Goal: Communication & Community: Answer question/provide support

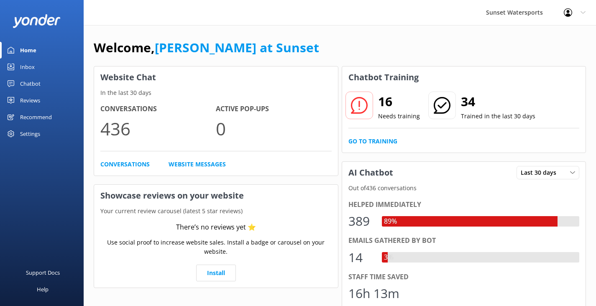
click at [33, 68] on div "Inbox" at bounding box center [27, 67] width 15 height 17
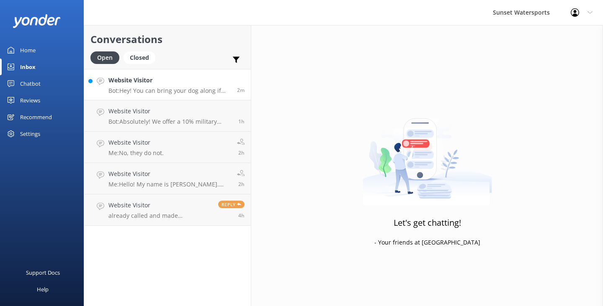
click at [157, 94] on link "Website Visitor Bot: Hey! You can bring your dog along if you're renting a boat…" at bounding box center [167, 84] width 167 height 31
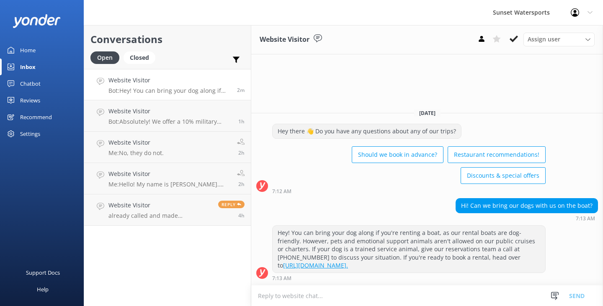
click at [271, 294] on textarea at bounding box center [426, 296] width 351 height 21
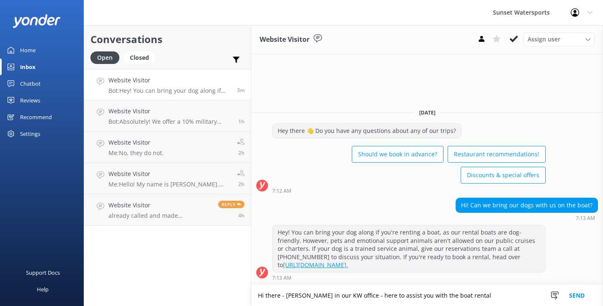
click at [475, 298] on textarea "Hi there - [PERSON_NAME] in our KW office - here to assist you with the boat re…" at bounding box center [426, 295] width 351 height 21
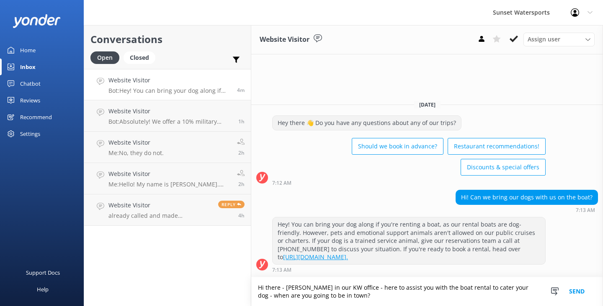
type textarea "Hi there - [PERSON_NAME] in our KW office - here to assist you with the boat re…"
click at [577, 295] on button "Send" at bounding box center [576, 291] width 31 height 29
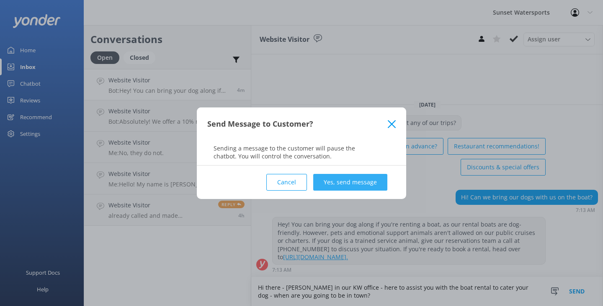
click at [369, 180] on button "Yes, send message" at bounding box center [350, 182] width 74 height 17
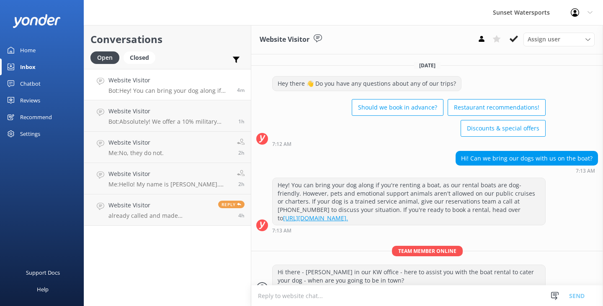
scroll to position [23, 0]
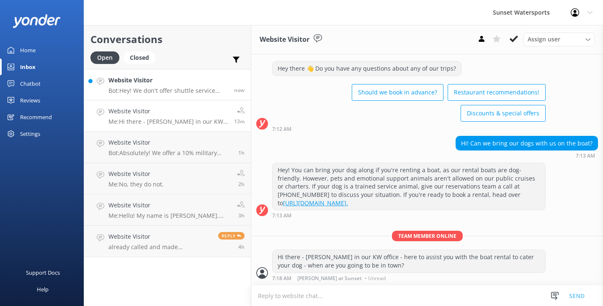
click at [190, 85] on div "Website Visitor Bot: Hey! We don't offer shuttle service specifically for the S…" at bounding box center [167, 85] width 119 height 18
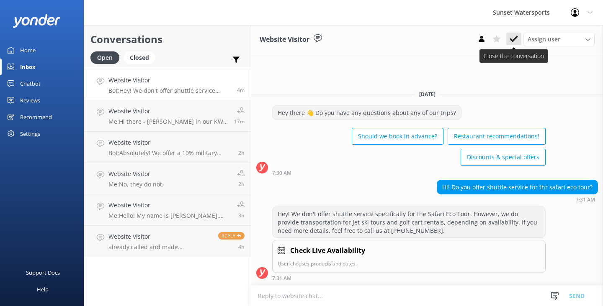
click at [512, 42] on icon at bounding box center [513, 39] width 8 height 8
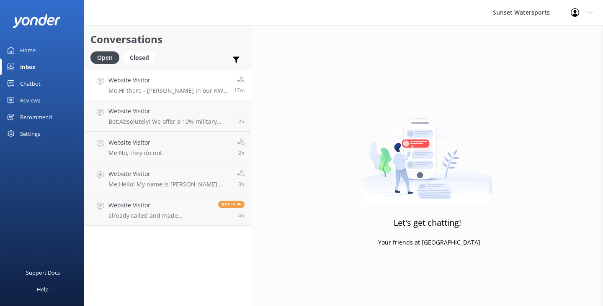
click at [201, 90] on p "Me: Hi there - [PERSON_NAME] in our KW office - here to assist you with the boa…" at bounding box center [167, 91] width 119 height 8
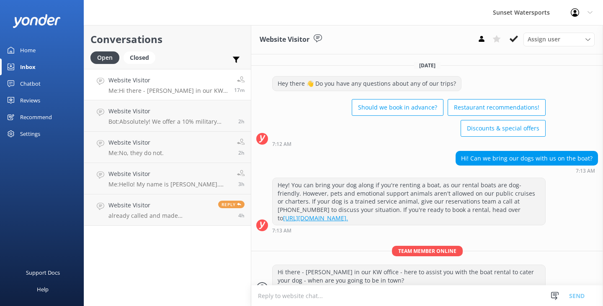
scroll to position [23, 0]
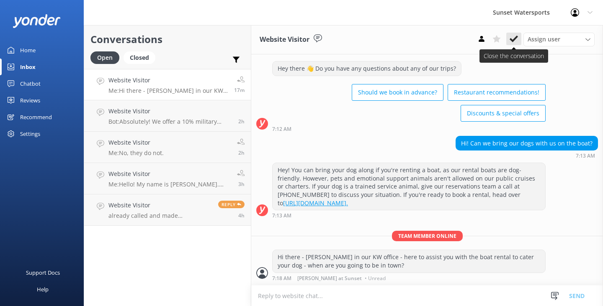
click at [513, 39] on icon at bounding box center [513, 39] width 8 height 8
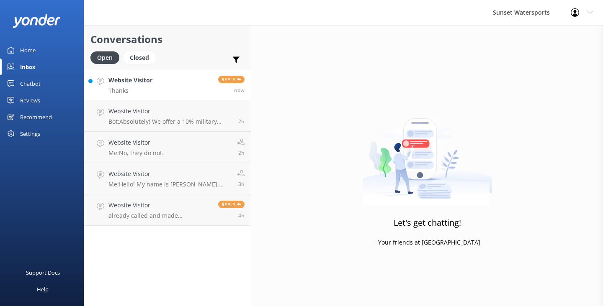
click at [175, 89] on link "Website Visitor Thanks Reply now" at bounding box center [167, 84] width 167 height 31
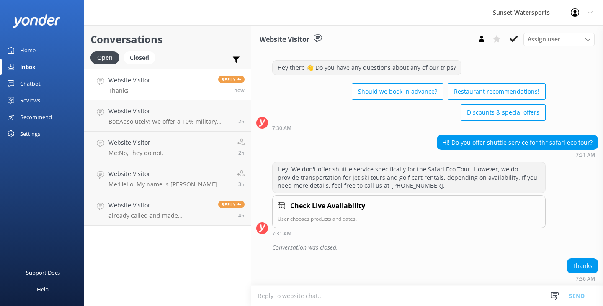
scroll to position [36, 0]
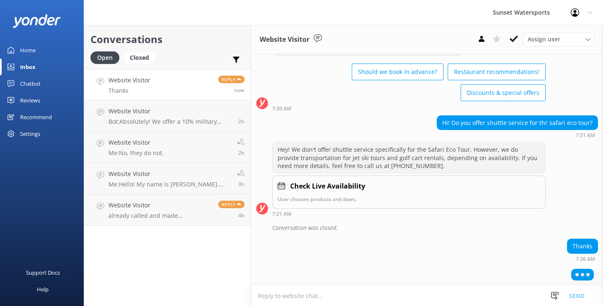
click at [267, 298] on textarea at bounding box center [426, 296] width 351 height 21
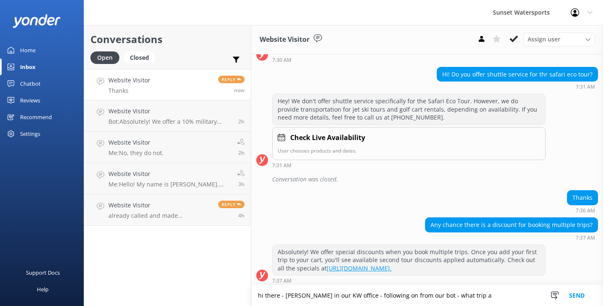
scroll to position [87, 0]
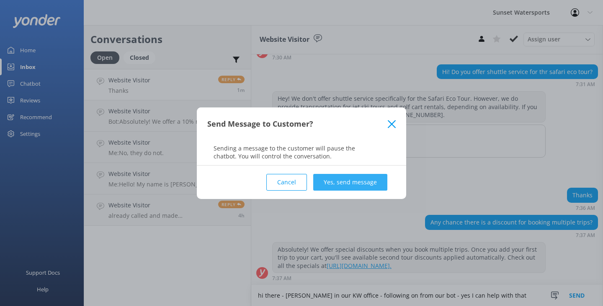
type textarea "hi there - [PERSON_NAME] in our KW office - following on from our bot - yes I c…"
click at [359, 180] on button "Yes, send message" at bounding box center [350, 182] width 74 height 17
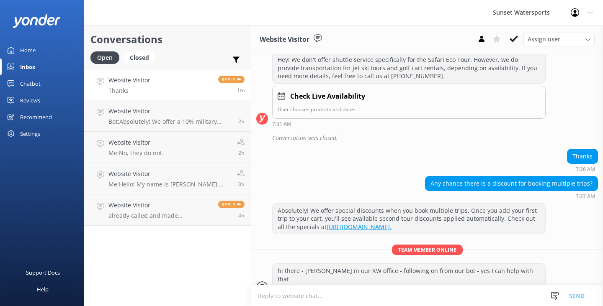
scroll to position [131, 0]
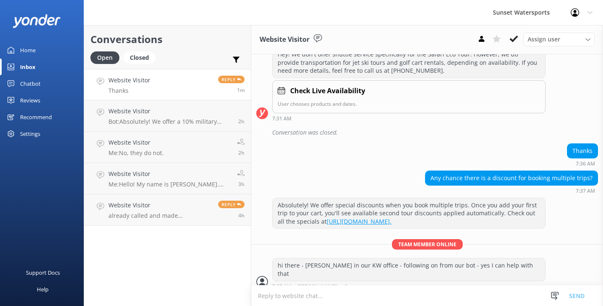
click at [364, 305] on textarea at bounding box center [426, 296] width 351 height 21
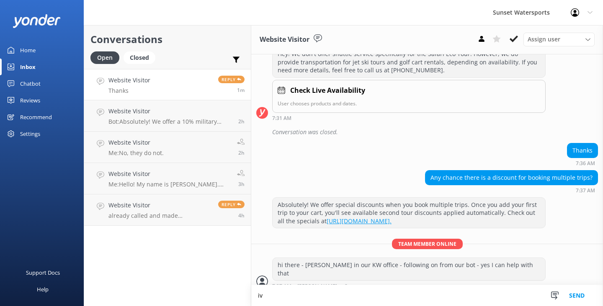
type textarea "i"
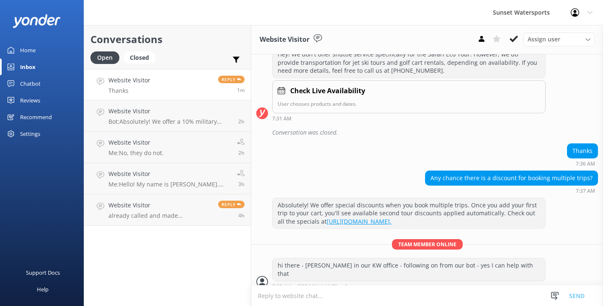
type textarea "i"
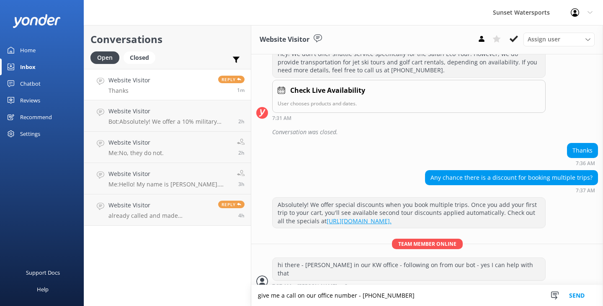
type textarea "give me a call on our office number - [PHONE_NUMBER]"
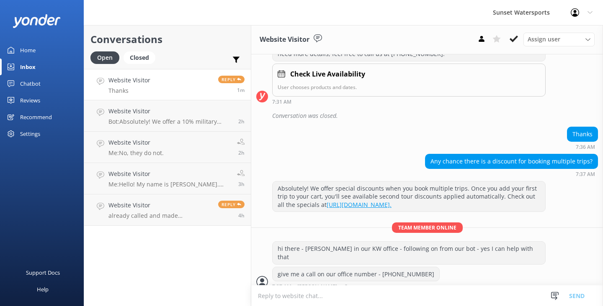
scroll to position [175, 0]
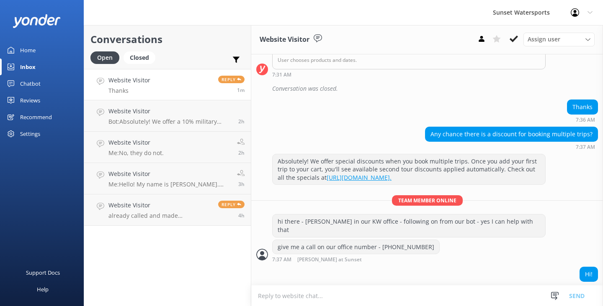
click at [323, 298] on textarea at bounding box center [426, 296] width 351 height 21
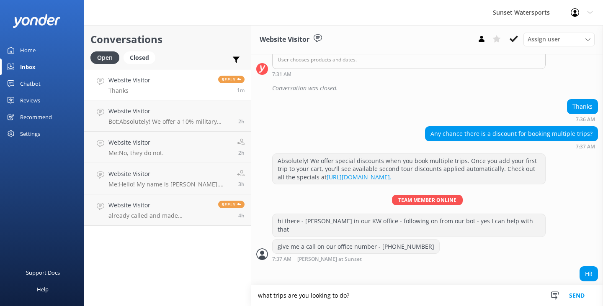
type textarea "what trips are you looking to do?"
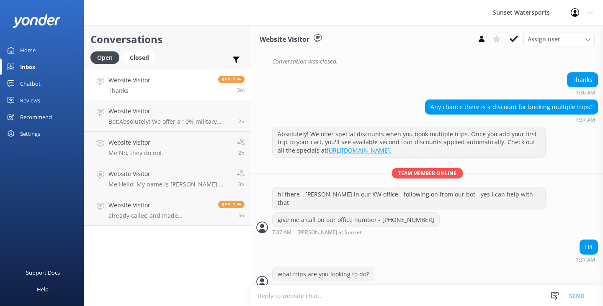
scroll to position [229, 0]
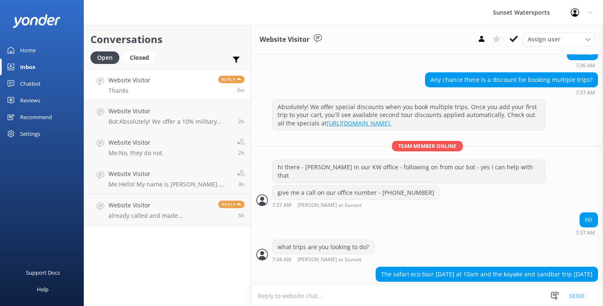
click at [292, 293] on textarea at bounding box center [426, 296] width 351 height 21
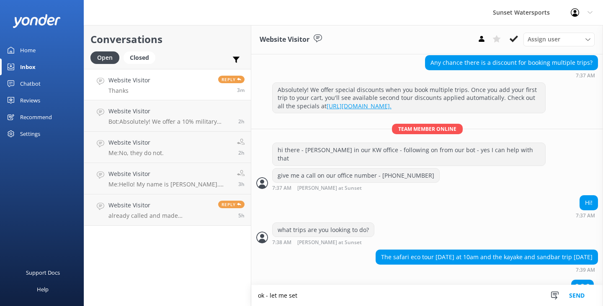
scroll to position [249, 0]
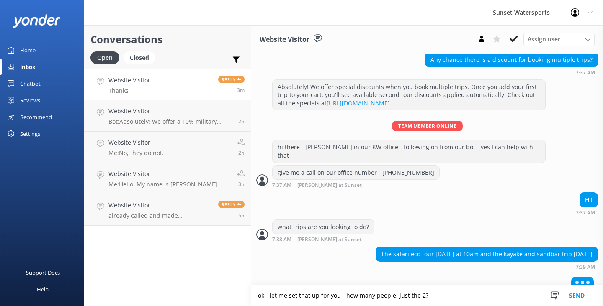
type textarea "ok - let me set that up for you - how many people, just the 2?"
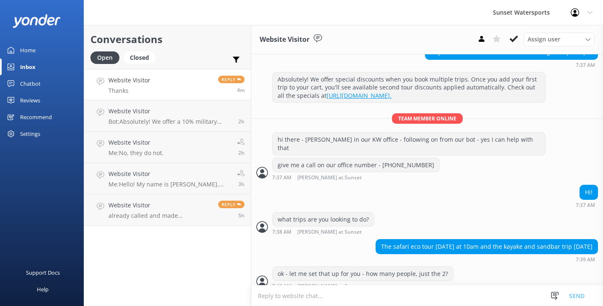
scroll to position [284, 0]
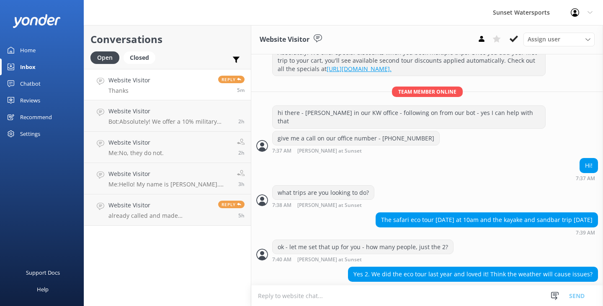
click at [275, 295] on textarea at bounding box center [426, 296] width 351 height 21
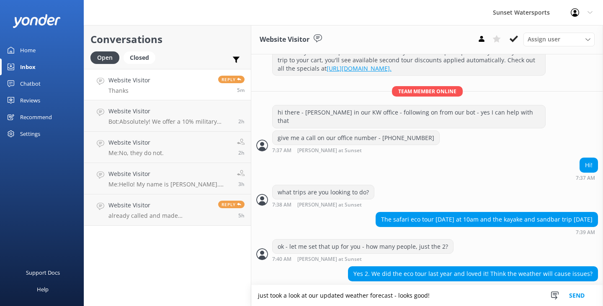
type textarea "just took a look at our updated weather forecast - looks good!"
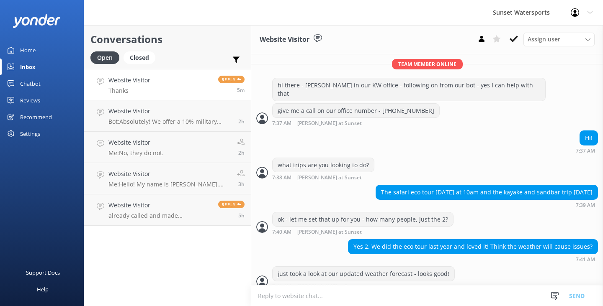
scroll to position [0, 0]
click at [265, 299] on textarea at bounding box center [426, 296] width 351 height 21
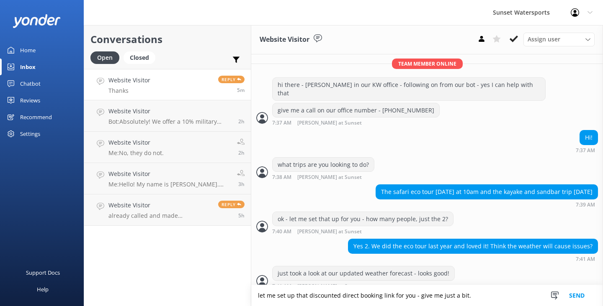
type textarea "let me set up that discounted direct booking link for you - give me just a bit."
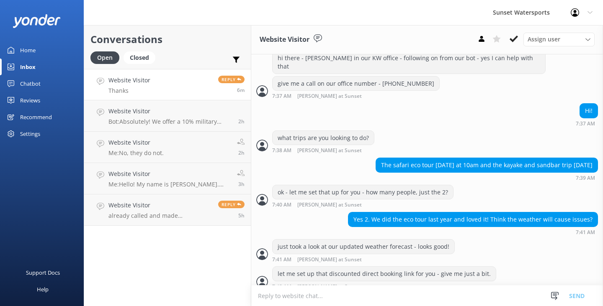
scroll to position [366, 0]
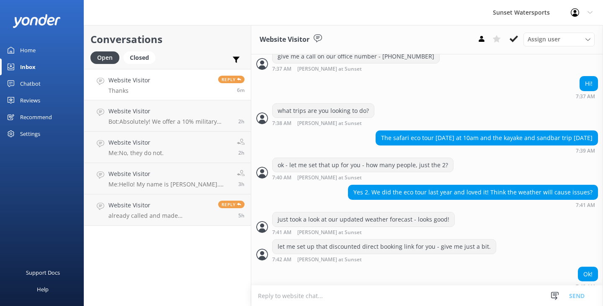
click at [272, 298] on textarea at bounding box center [426, 296] width 351 height 21
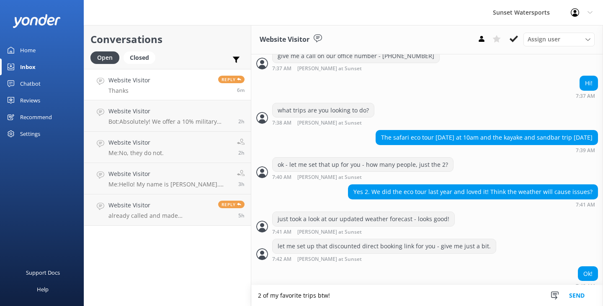
type textarea "2 of my favorite trips btw!"
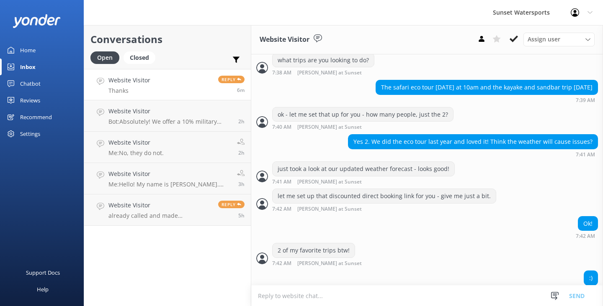
scroll to position [420, 0]
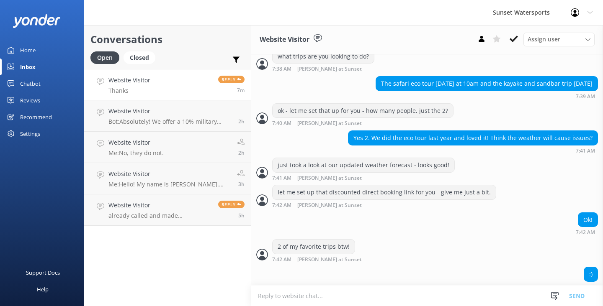
click at [300, 292] on textarea at bounding box center [426, 296] width 351 height 21
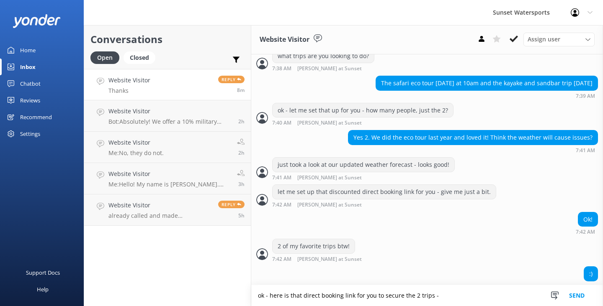
paste textarea "[URL][DOMAIN_NAME]"
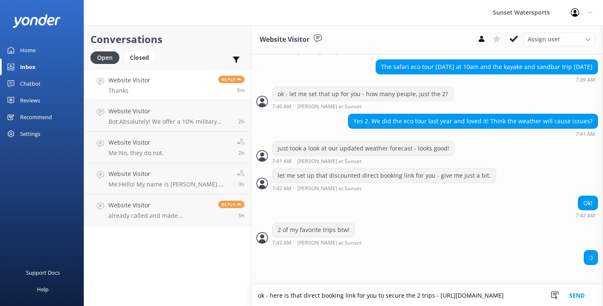
type textarea "ok - here is that direct booking link for you to secure the 2 trips - [URL][DOM…"
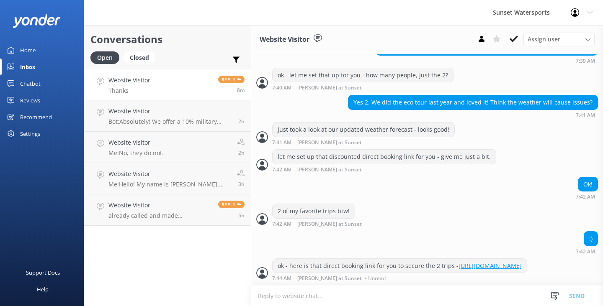
scroll to position [472, 0]
click at [297, 299] on textarea at bounding box center [426, 296] width 351 height 21
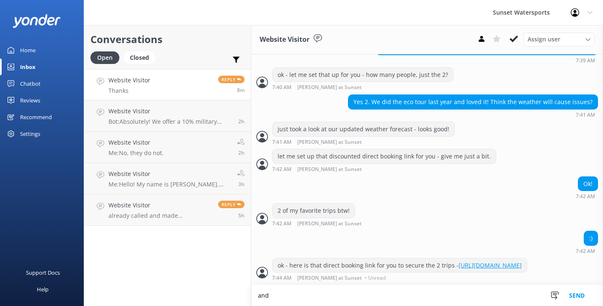
scroll to position [472, 0]
type textarea "a"
type textarea "still there?"
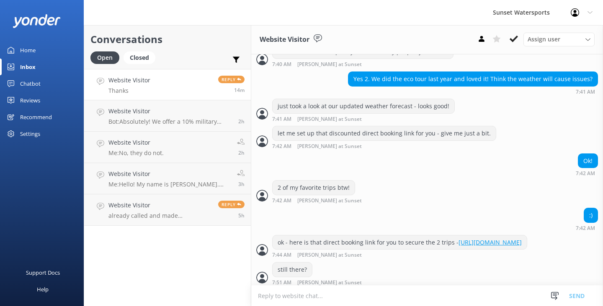
scroll to position [500, 0]
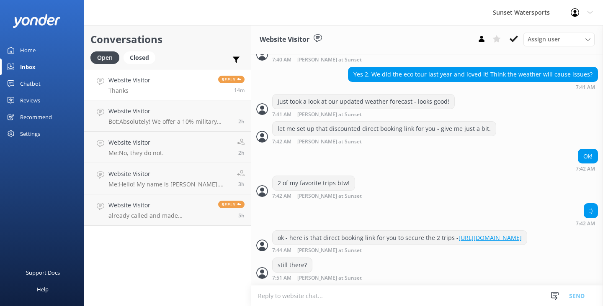
click at [293, 299] on textarea at bounding box center [426, 296] width 351 height 21
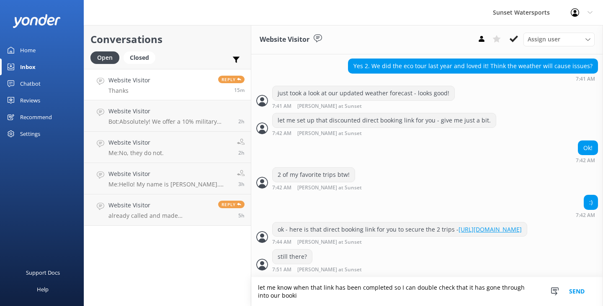
scroll to position [508, 0]
type textarea "let me know when that link has been completed so I can double check that it has…"
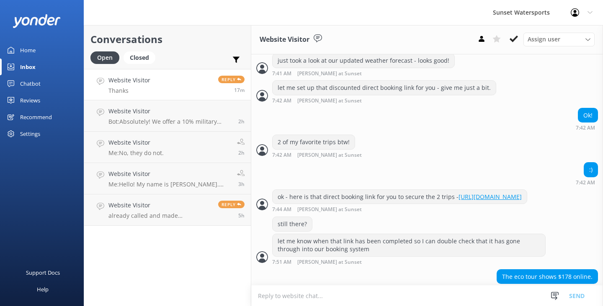
scroll to position [552, 0]
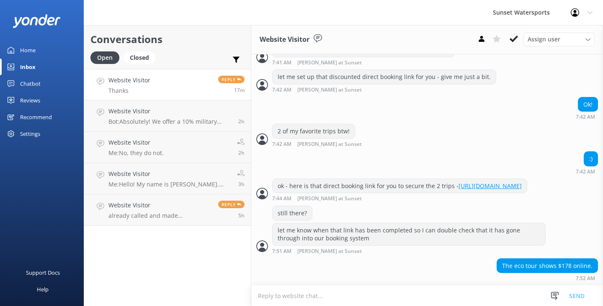
click at [260, 291] on textarea at bounding box center [426, 296] width 351 height 21
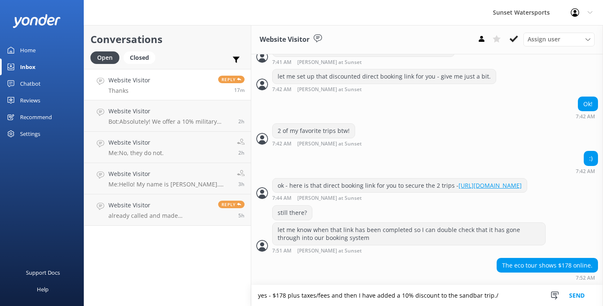
type textarea "yes - $178 plus taxes/fees and then I have added a 10% discount to the sandbar …"
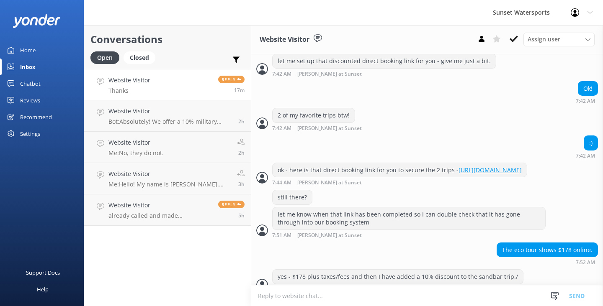
scroll to position [579, 0]
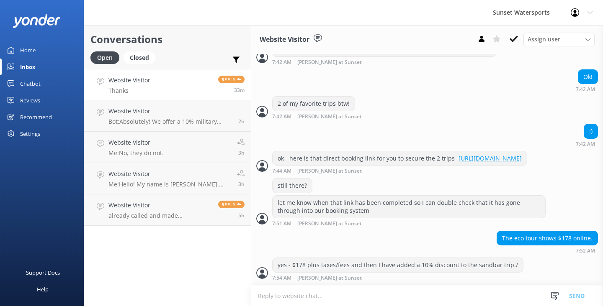
click at [279, 298] on textarea at bounding box center [426, 296] width 351 height 21
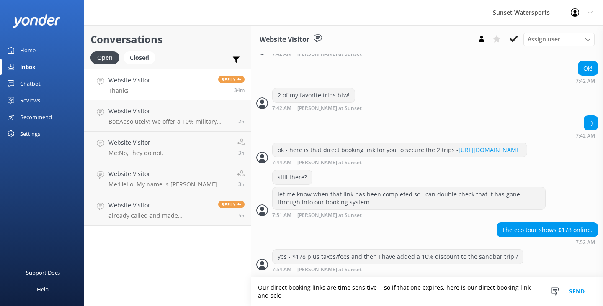
scroll to position [588, 0]
paste textarea "[URL][DOMAIN_NAME]"
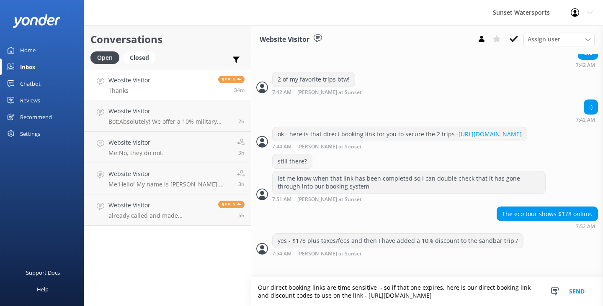
type textarea "Our direct booking links are time sensitive - so if that one expires, here is o…"
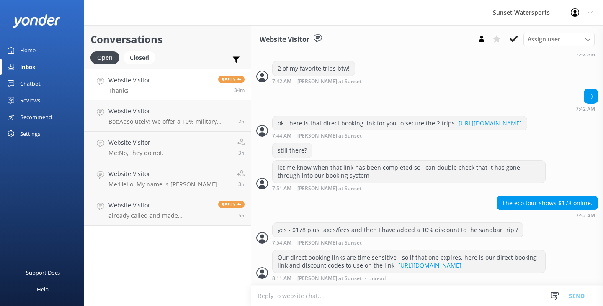
scroll to position [631, 0]
click at [270, 294] on textarea at bounding box center [426, 296] width 351 height 21
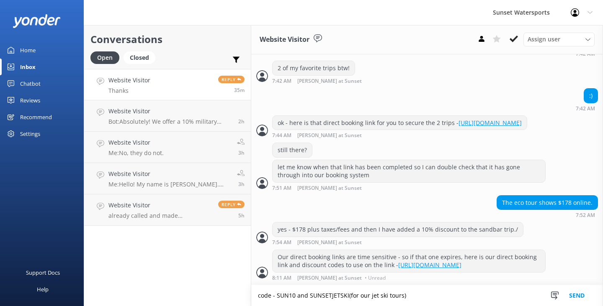
click at [293, 300] on textarea "code - SUN10 and SUNSETJETSKI(for our jet ski tours)" at bounding box center [426, 295] width 351 height 21
click at [295, 298] on textarea "code - SUN10 and SUNSETJETSKI(for our jet ski tours)" at bounding box center [426, 295] width 351 height 21
type textarea "code - SUN10(for the sandbar trip) and SUNSETJETSKI(for our jet ski tours)"
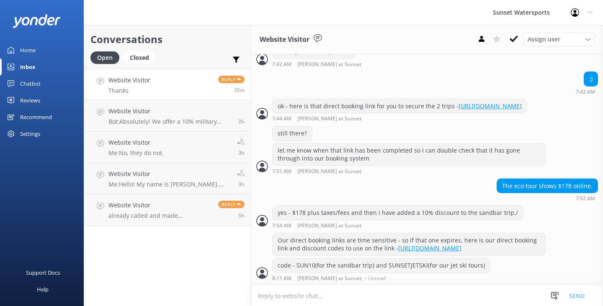
scroll to position [648, 0]
